Goal: Obtain resource: Obtain resource

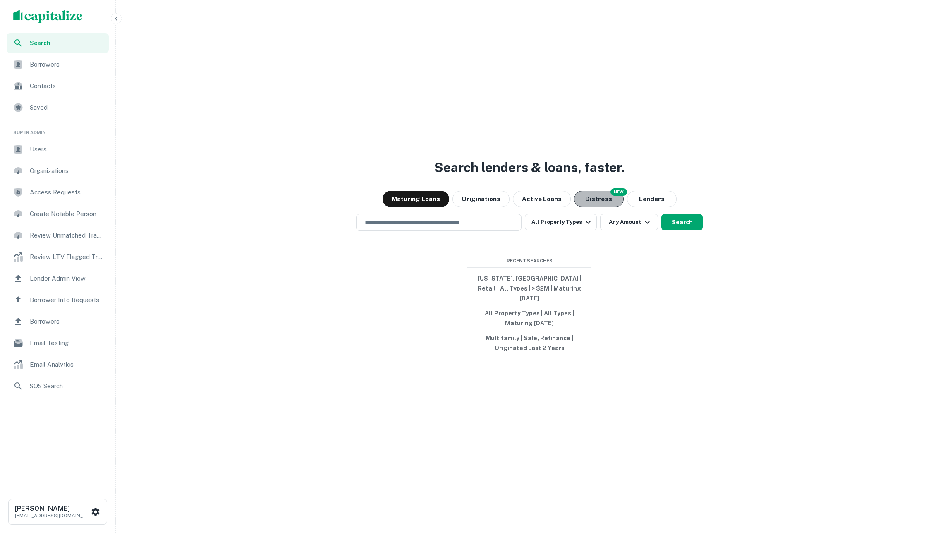
click at [599, 204] on button "Distress" at bounding box center [599, 199] width 50 height 17
click at [486, 236] on div "Search lenders & loans, faster. Maturing Loans Originations Active Loans NEW Di…" at bounding box center [529, 286] width 821 height 533
click at [486, 227] on input "text" at bounding box center [439, 223] width 158 height 10
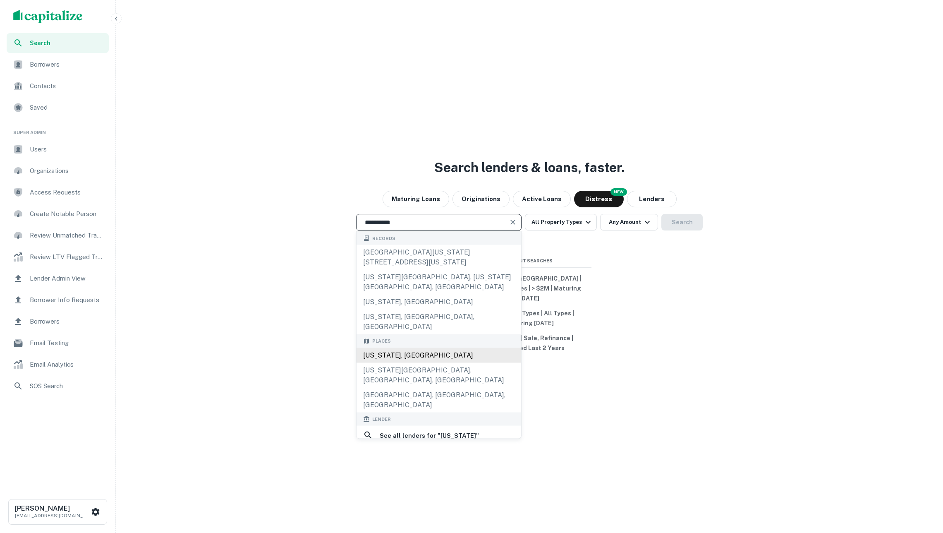
click at [412, 347] on div "[US_STATE], [GEOGRAPHIC_DATA]" at bounding box center [439, 354] width 165 height 15
type input "**********"
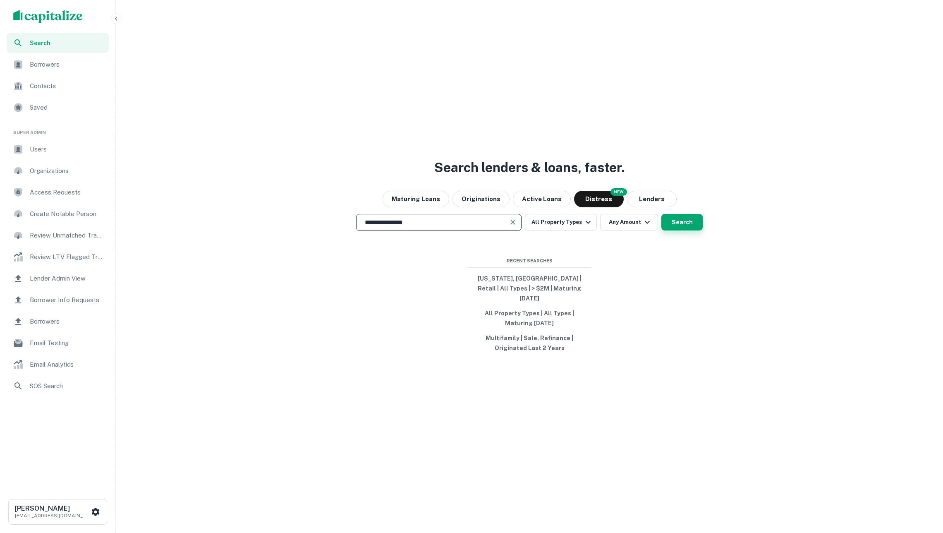
click at [674, 222] on button "Search" at bounding box center [681, 222] width 41 height 17
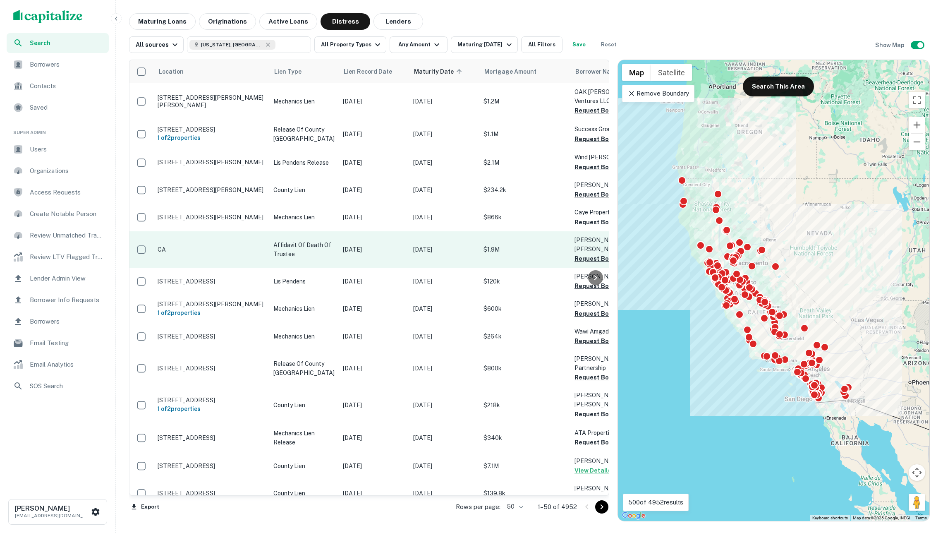
scroll to position [26, 0]
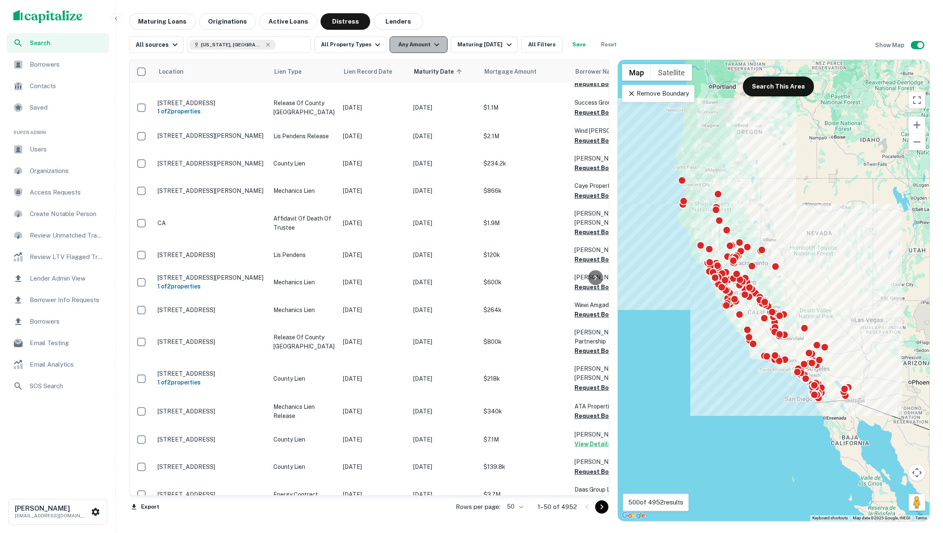
click at [422, 47] on button "Any Amount" at bounding box center [419, 44] width 58 height 17
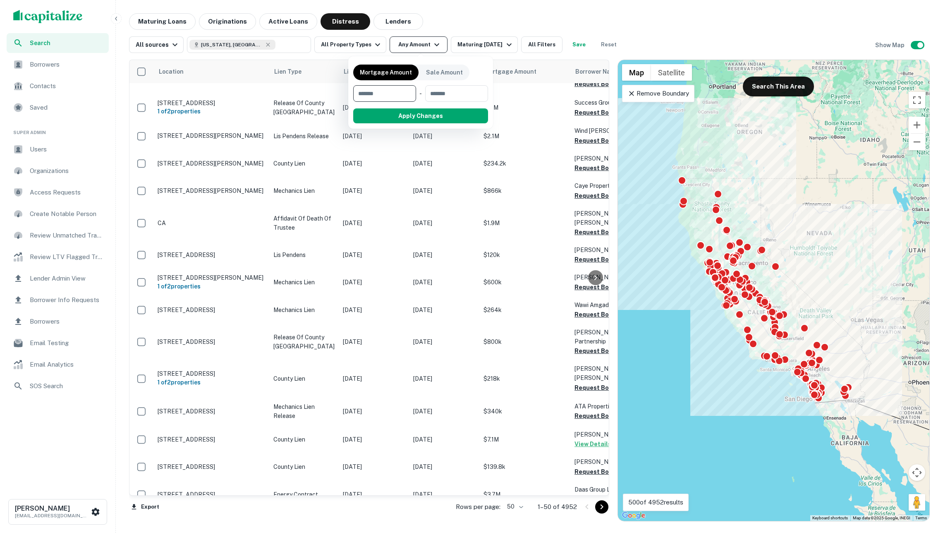
type input "*"
type input "*******"
click at [412, 117] on button "Apply Changes" at bounding box center [435, 115] width 105 height 15
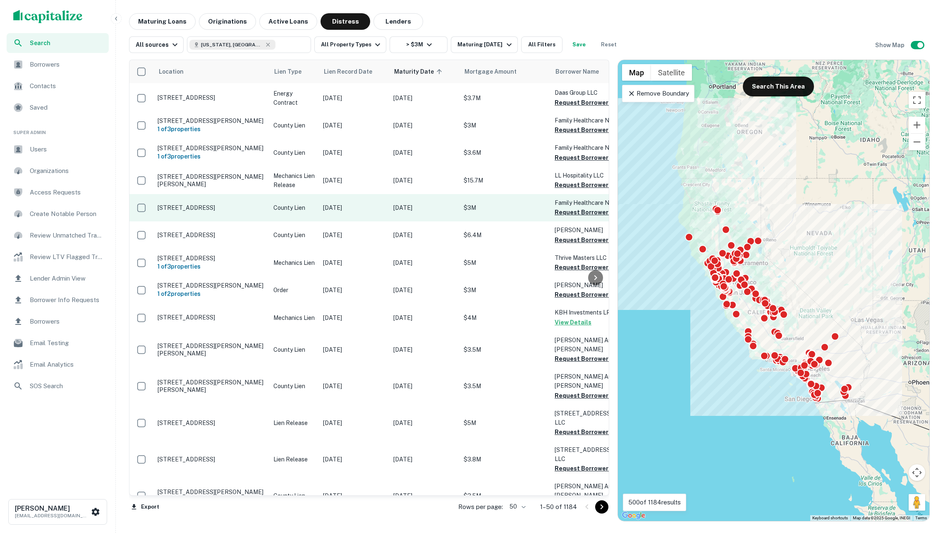
click at [301, 211] on td "County Lien" at bounding box center [294, 207] width 50 height 27
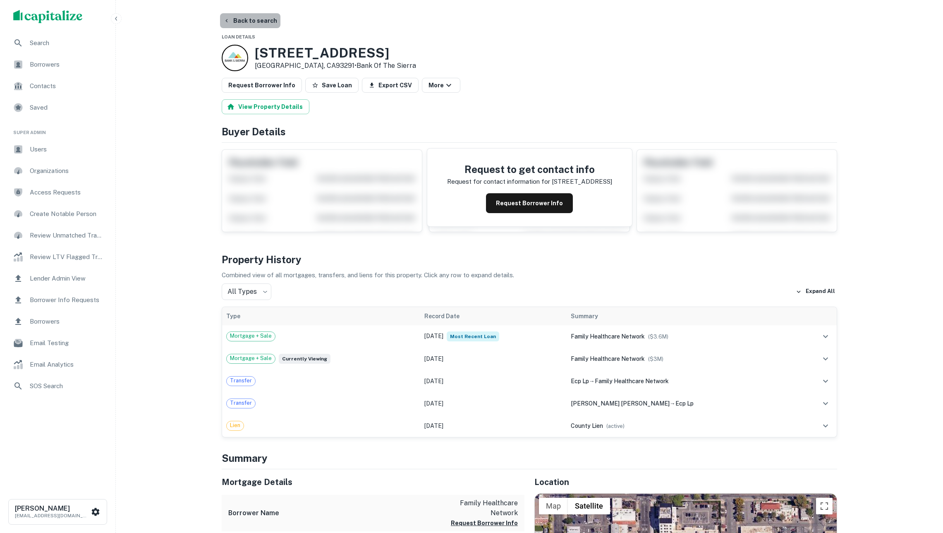
click at [250, 22] on button "Back to search" at bounding box center [250, 20] width 60 height 15
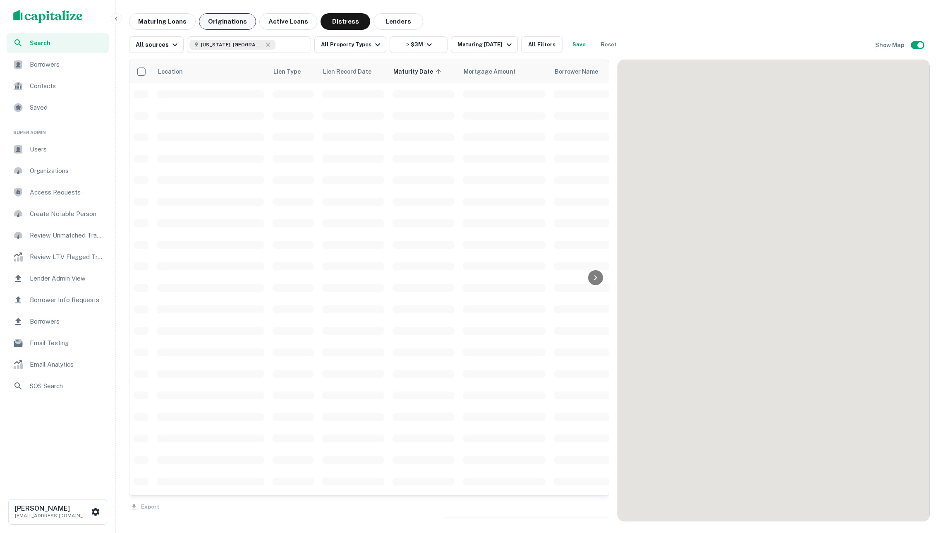
scroll to position [26, 0]
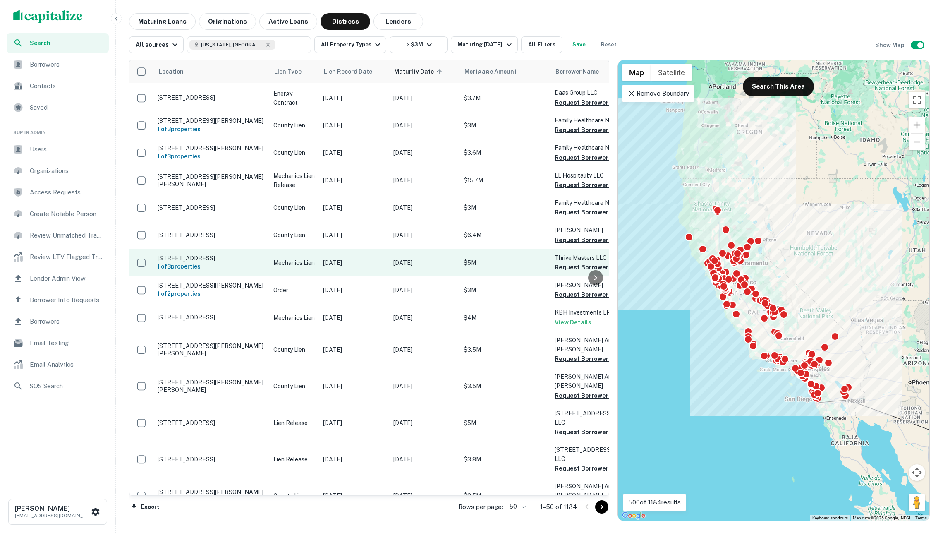
click at [379, 261] on p "[DATE]" at bounding box center [354, 262] width 62 height 9
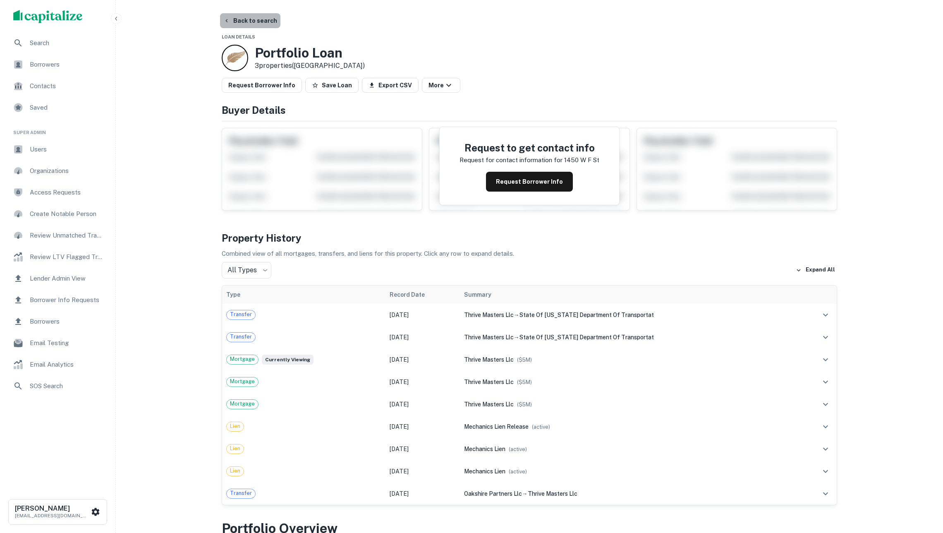
click at [239, 21] on button "Back to search" at bounding box center [250, 20] width 60 height 15
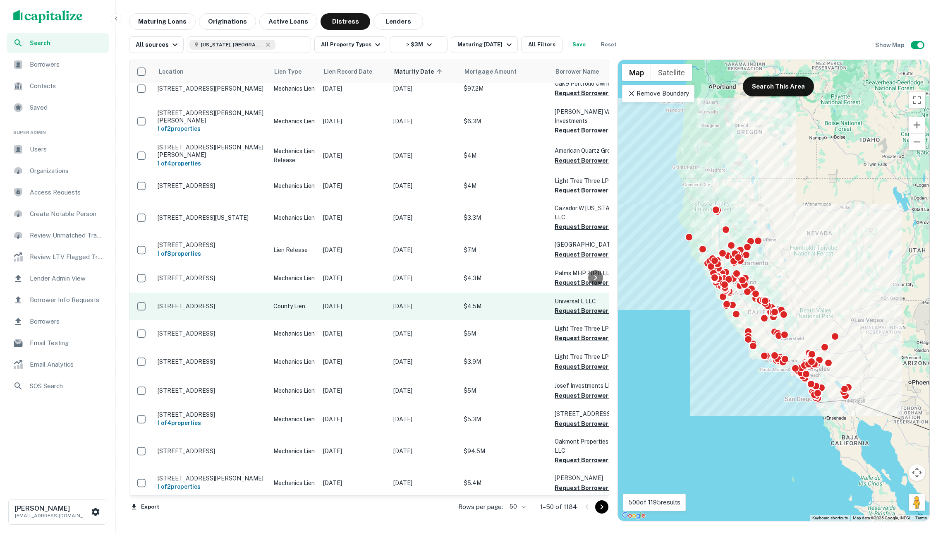
scroll to position [1050, 0]
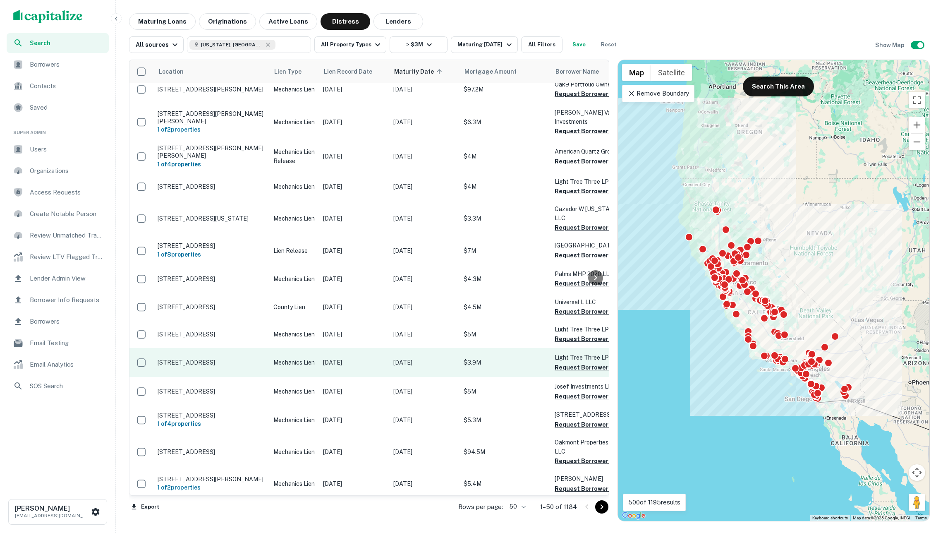
click at [303, 358] on p "Mechanics Lien" at bounding box center [293, 362] width 41 height 9
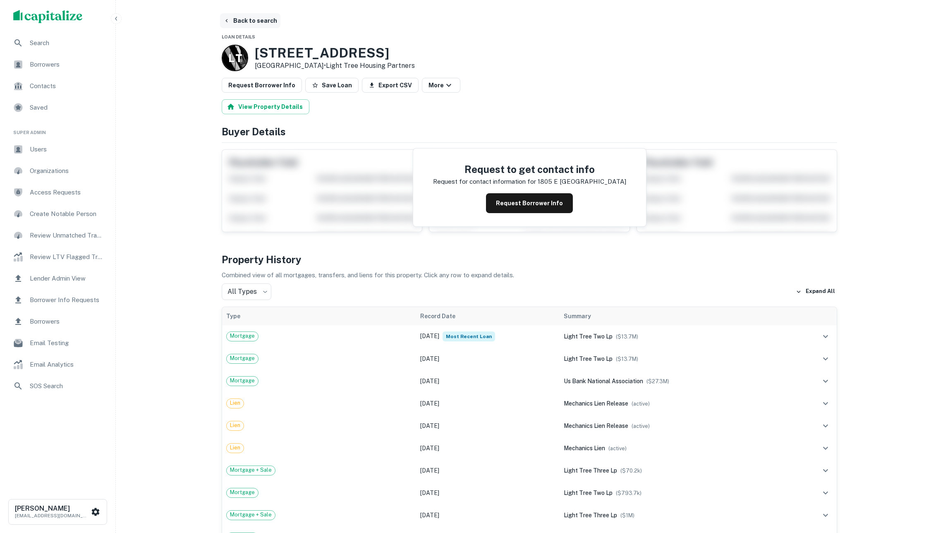
click at [261, 22] on button "Back to search" at bounding box center [250, 20] width 60 height 15
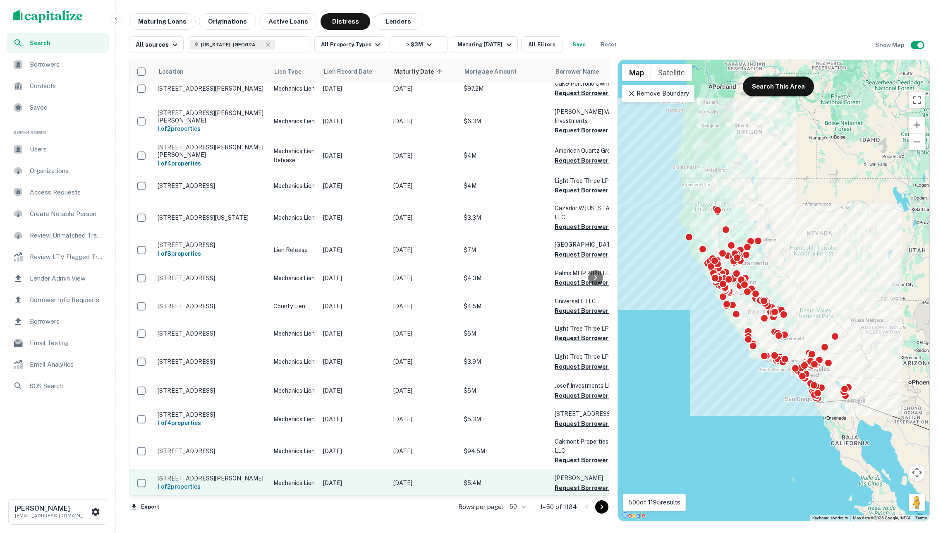
scroll to position [1050, 0]
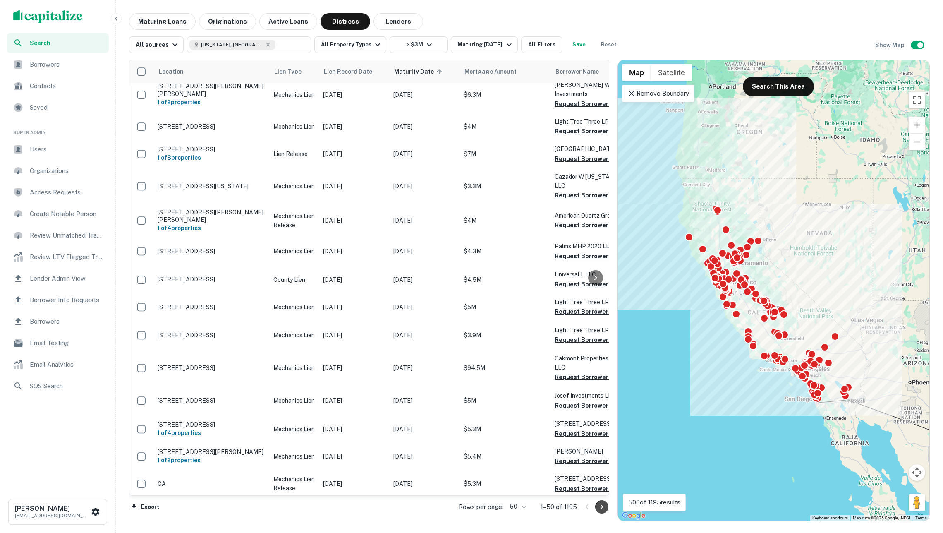
click at [601, 508] on icon "Go to next page" at bounding box center [602, 506] width 3 height 5
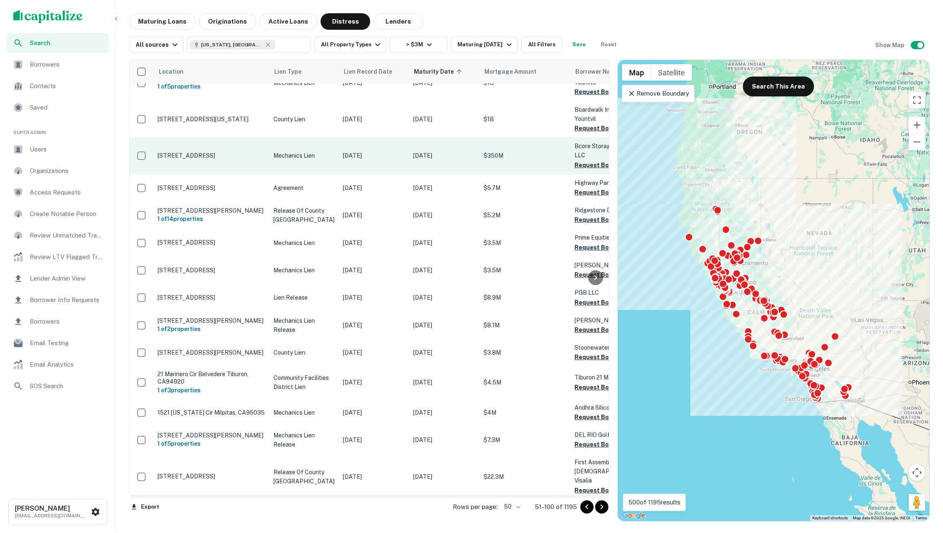
click at [413, 159] on p "[DATE]" at bounding box center [444, 155] width 62 height 9
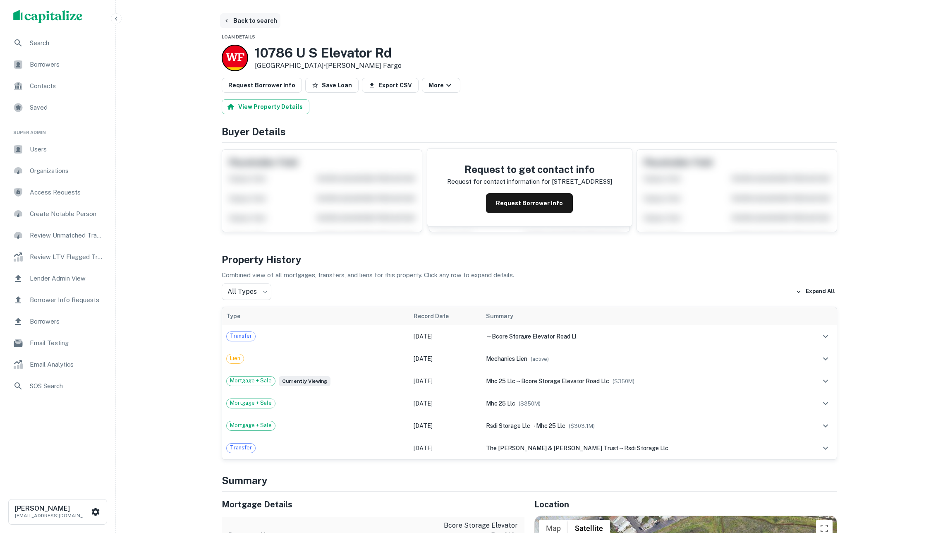
click at [259, 22] on button "Back to search" at bounding box center [250, 20] width 60 height 15
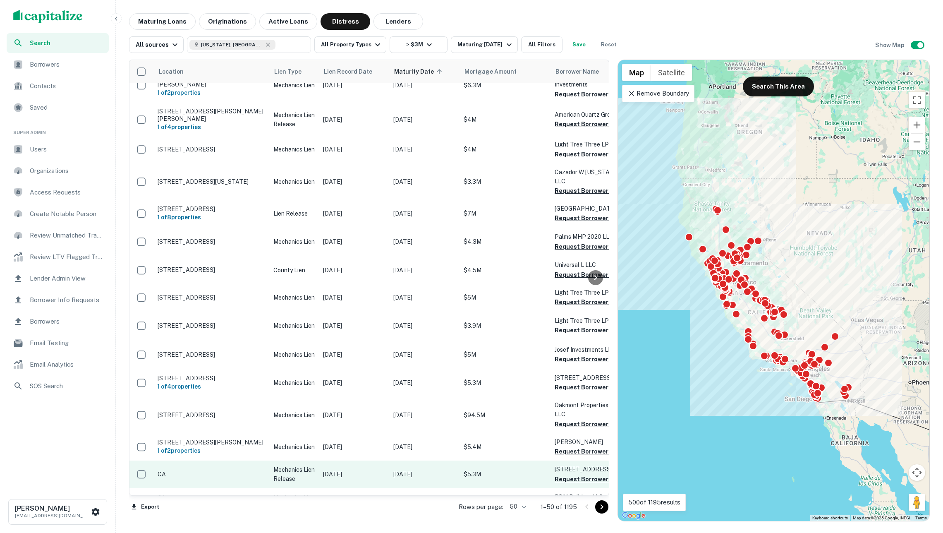
scroll to position [1059, 0]
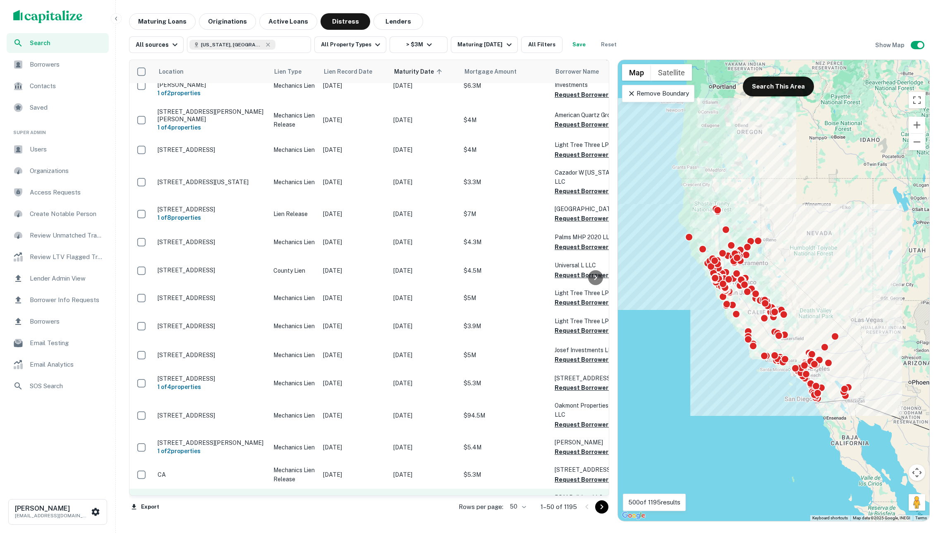
click at [382, 489] on td "[DATE]" at bounding box center [354, 502] width 70 height 27
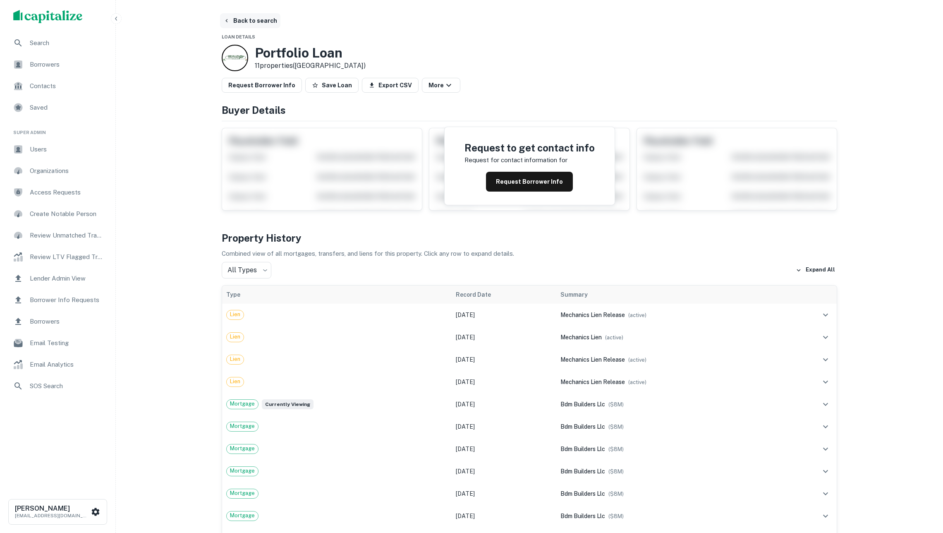
click at [261, 24] on button "Back to search" at bounding box center [250, 20] width 60 height 15
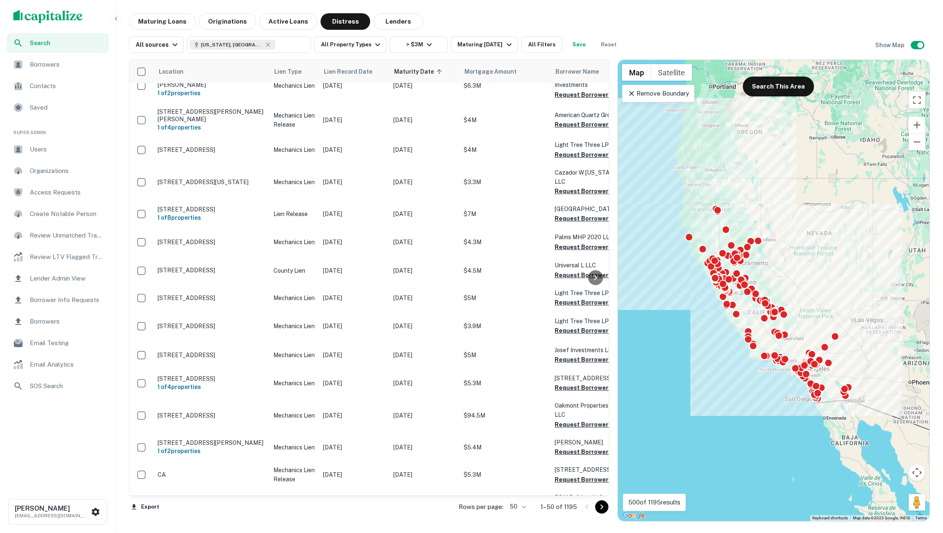
click at [300, 530] on p "Mechanics Lien" at bounding box center [293, 534] width 41 height 9
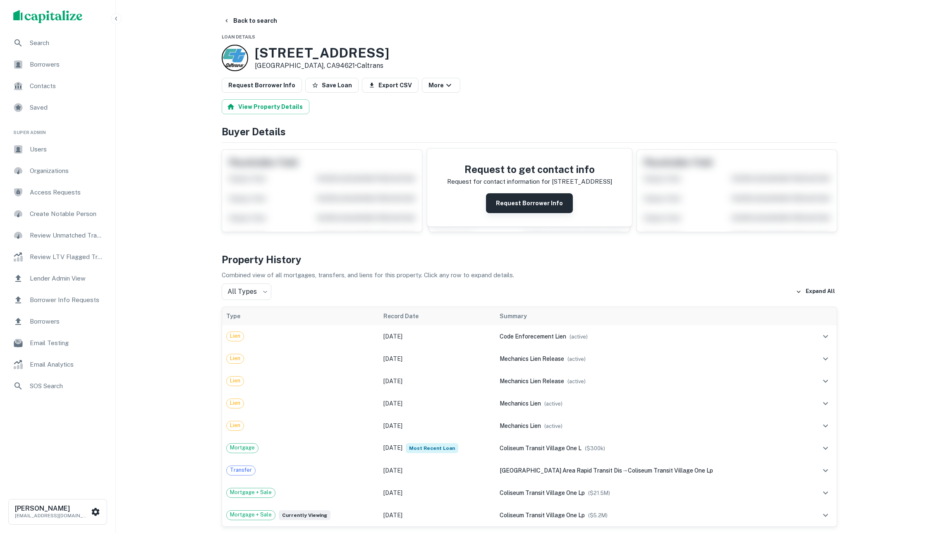
click at [518, 211] on button "Request Borrower Info" at bounding box center [529, 203] width 87 height 20
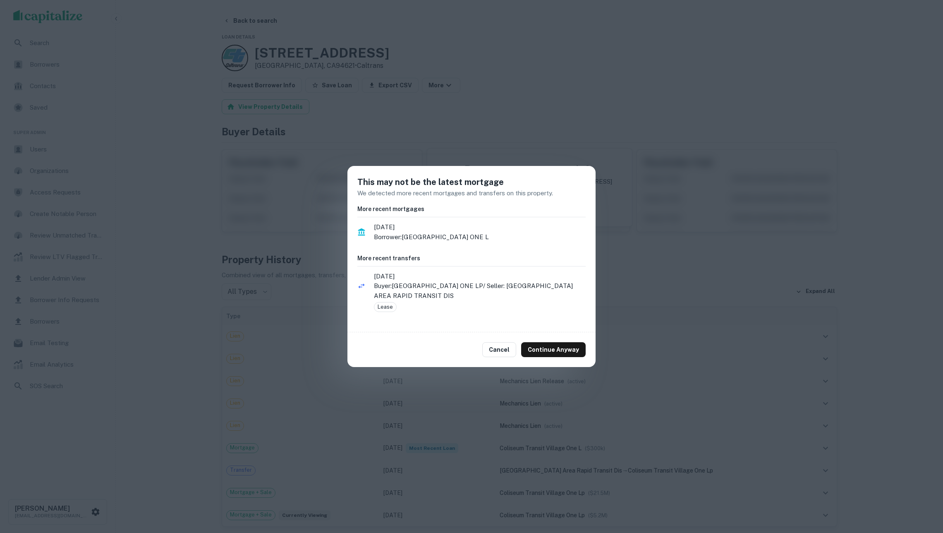
click at [623, 345] on div "This may not be the latest mortgage We detected more recent mortgages and trans…" at bounding box center [471, 266] width 943 height 533
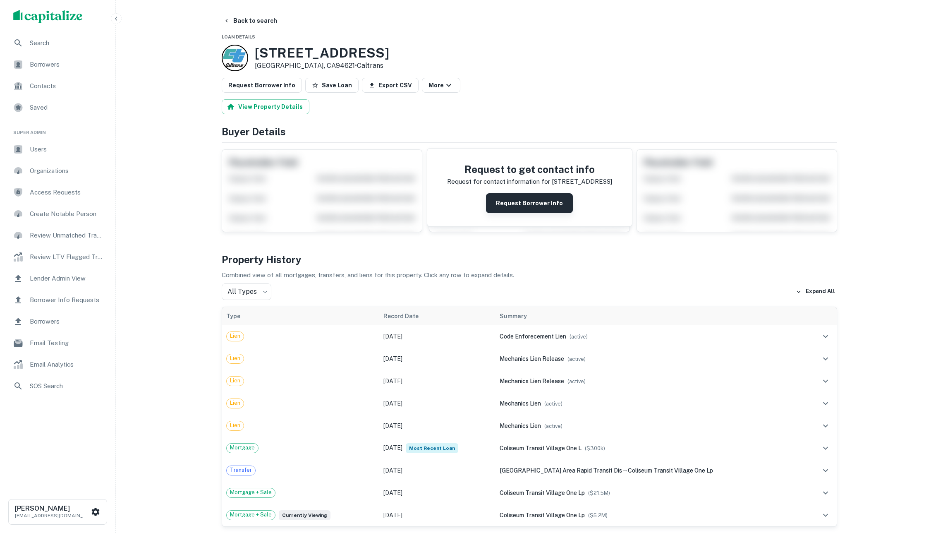
click at [515, 202] on button "Request Borrower Info" at bounding box center [529, 203] width 87 height 20
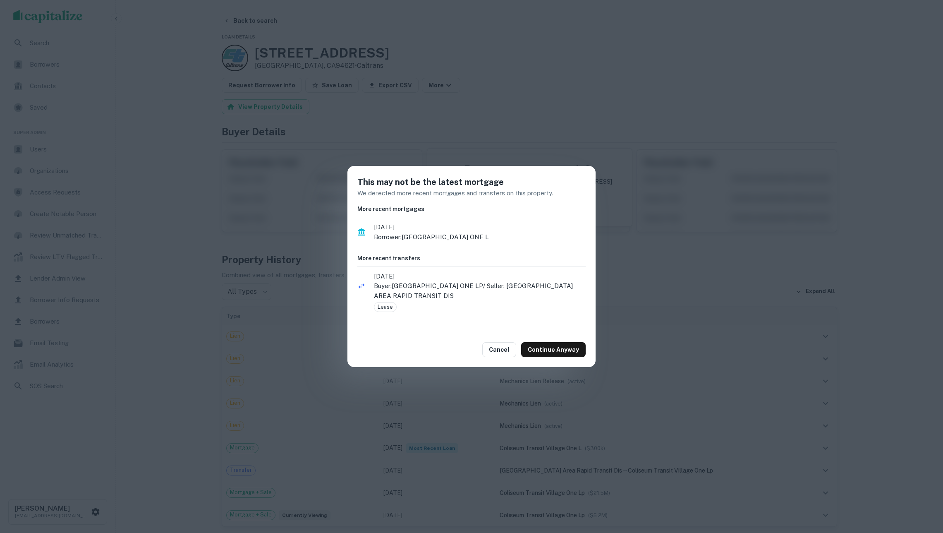
click at [558, 356] on div "Cancel Continue Anyway" at bounding box center [471, 349] width 248 height 35
click at [546, 345] on button "Continue Anyway" at bounding box center [553, 349] width 65 height 15
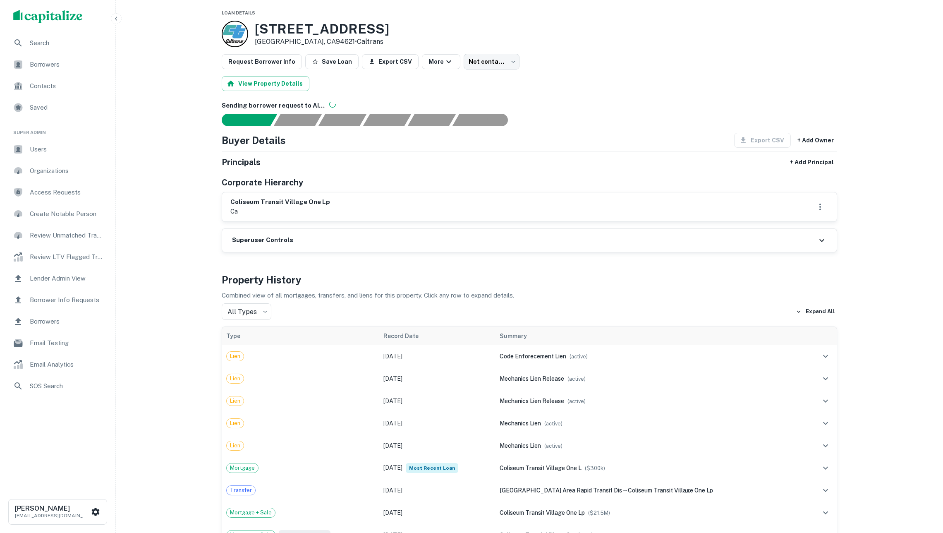
scroll to position [17, 0]
